Goal: Information Seeking & Learning: Learn about a topic

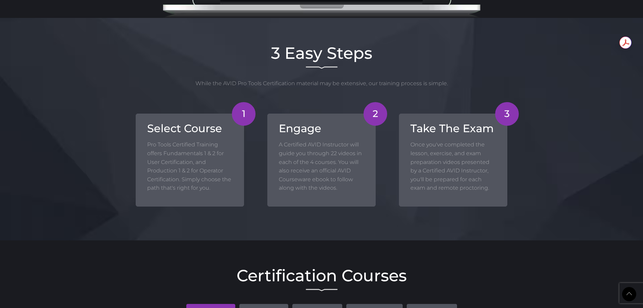
scroll to position [771, 0]
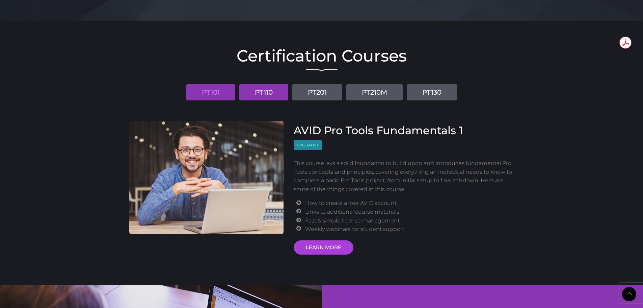
click at [256, 87] on link "PT110" at bounding box center [263, 92] width 49 height 16
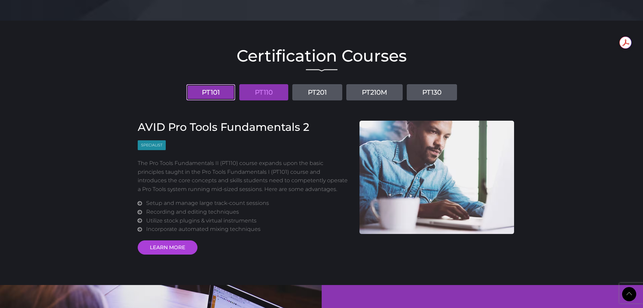
click at [211, 86] on link "PT101" at bounding box center [210, 92] width 49 height 16
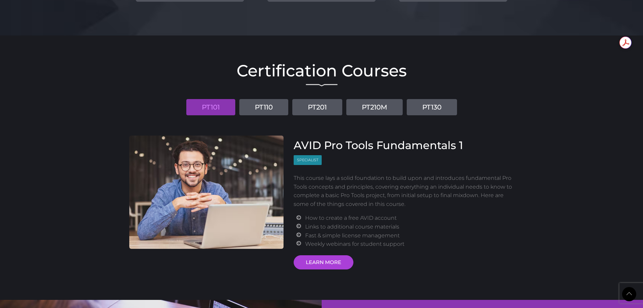
scroll to position [756, 0]
click at [256, 105] on link "PT110" at bounding box center [263, 107] width 49 height 16
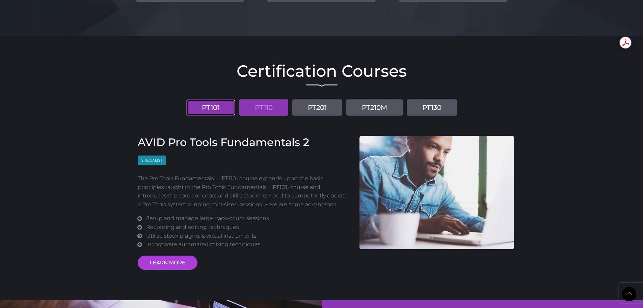
click at [212, 110] on link "PT101" at bounding box center [210, 107] width 49 height 16
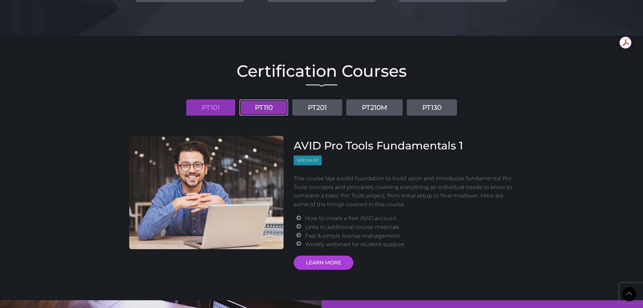
click at [269, 99] on link "PT110" at bounding box center [263, 107] width 49 height 16
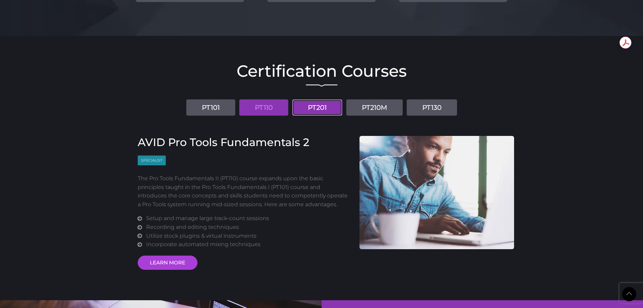
click at [300, 105] on link "PT201" at bounding box center [317, 107] width 50 height 16
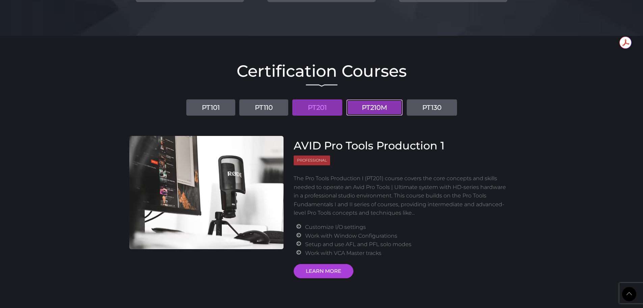
click at [353, 106] on link "PT210M" at bounding box center [374, 107] width 56 height 16
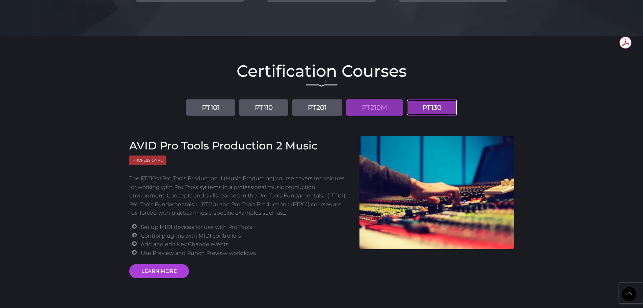
click at [424, 108] on link "PT130" at bounding box center [432, 107] width 50 height 16
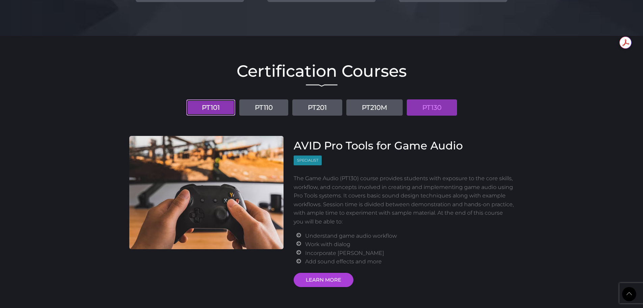
click at [217, 102] on link "PT101" at bounding box center [210, 107] width 49 height 16
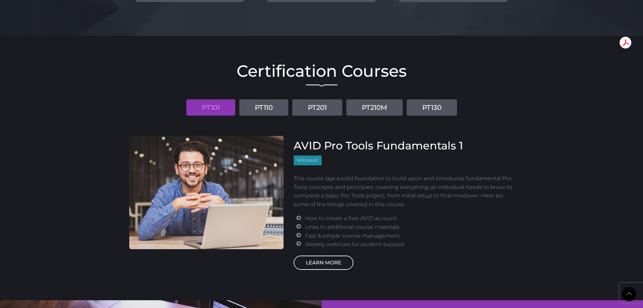
click at [333, 264] on link "LEARN MORE" at bounding box center [324, 262] width 60 height 14
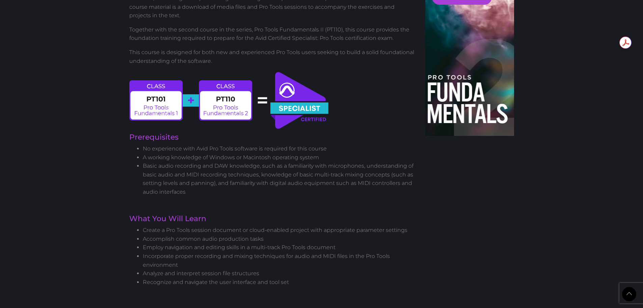
scroll to position [323, 0]
